Goal: Use online tool/utility: Use online tool/utility

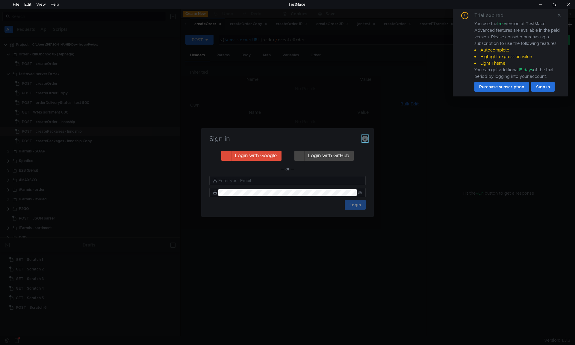
click at [367, 138] on icon "button" at bounding box center [365, 139] width 6 height 6
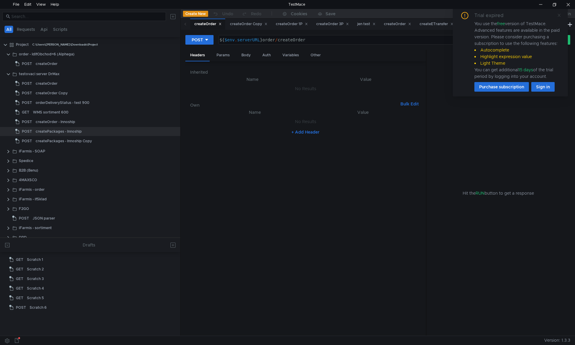
click at [560, 14] on icon at bounding box center [559, 15] width 4 height 4
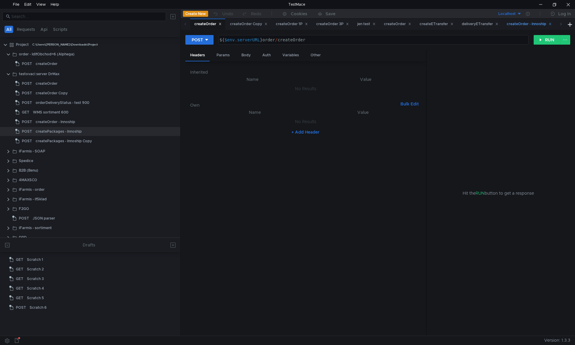
click at [539, 25] on div "createOrder - Innoship" at bounding box center [529, 24] width 45 height 6
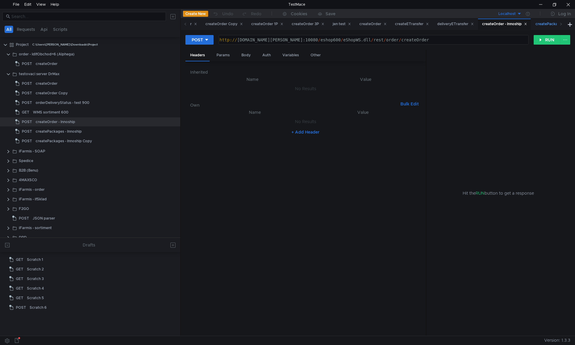
click at [547, 25] on div "createPackages - Innoship" at bounding box center [562, 24] width 52 height 6
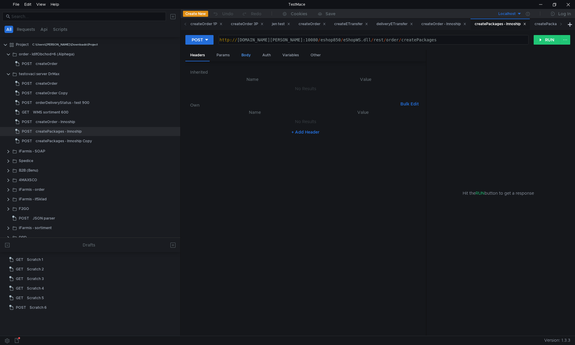
click at [248, 53] on div "Body" at bounding box center [246, 55] width 19 height 11
click at [410, 66] on div "JSON Beautify" at bounding box center [305, 70] width 231 height 9
click at [410, 70] on button "Beautify" at bounding box center [411, 70] width 22 height 7
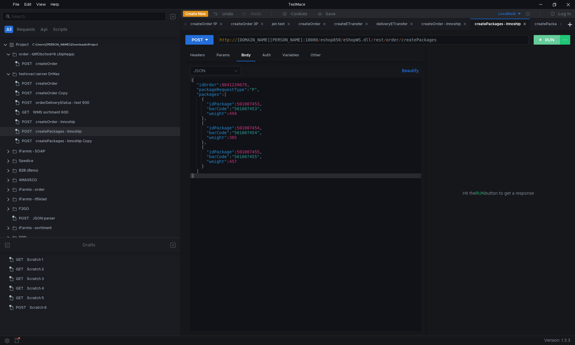
click at [548, 43] on button "RUN" at bounding box center [547, 40] width 27 height 10
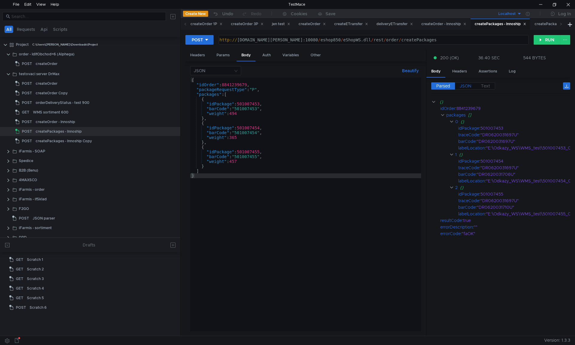
click at [459, 89] on label "JSON" at bounding box center [465, 85] width 21 height 7
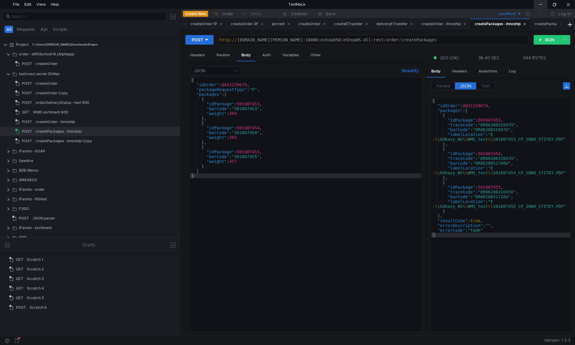
click at [540, 4] on div at bounding box center [541, 4] width 14 height 9
